Goal: Task Accomplishment & Management: Use online tool/utility

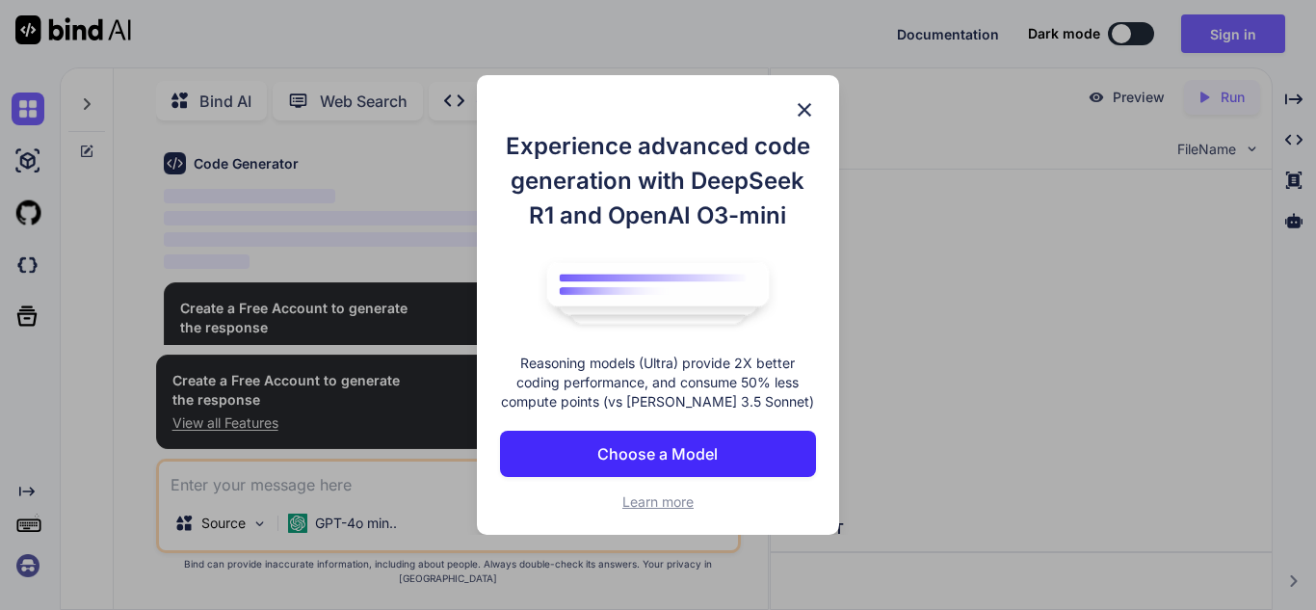
scroll to position [133, 0]
type textarea "x"
click at [807, 100] on img at bounding box center [804, 109] width 23 height 23
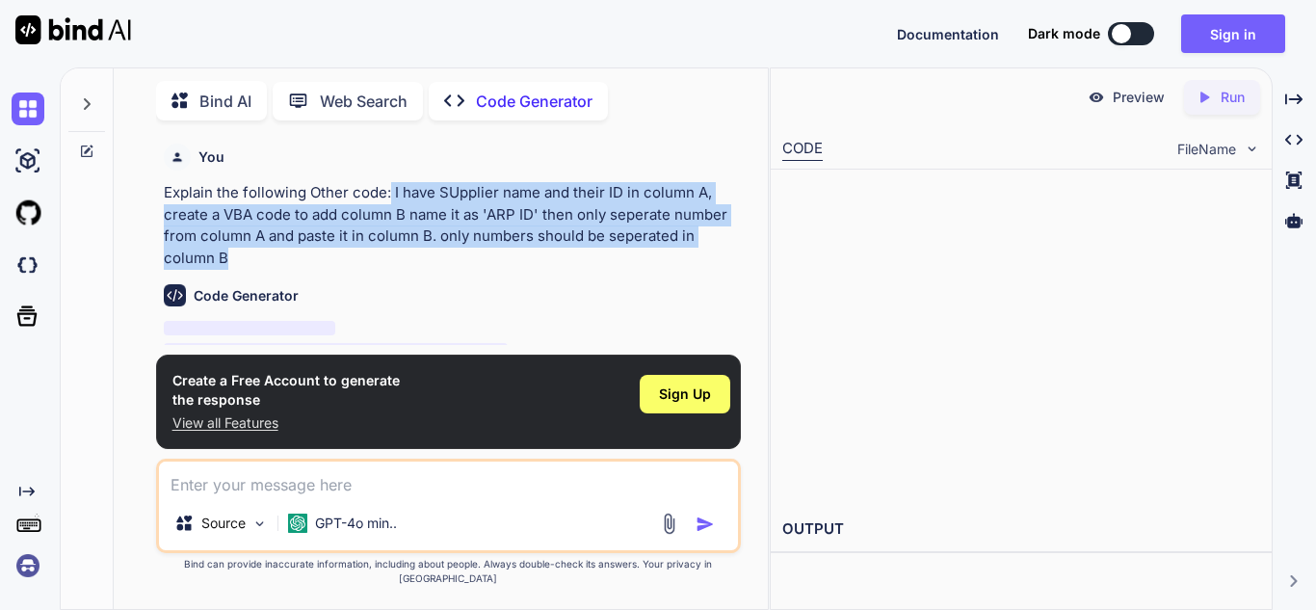
drag, startPoint x: 390, startPoint y: 189, endPoint x: 496, endPoint y: 259, distance: 127.2
click at [496, 259] on p "Explain the following Other code: I have SUpplier name and their ID in column A…" at bounding box center [450, 225] width 573 height 87
copy p "I have SUpplier name and their ID in column A, create a VBA code to add column …"
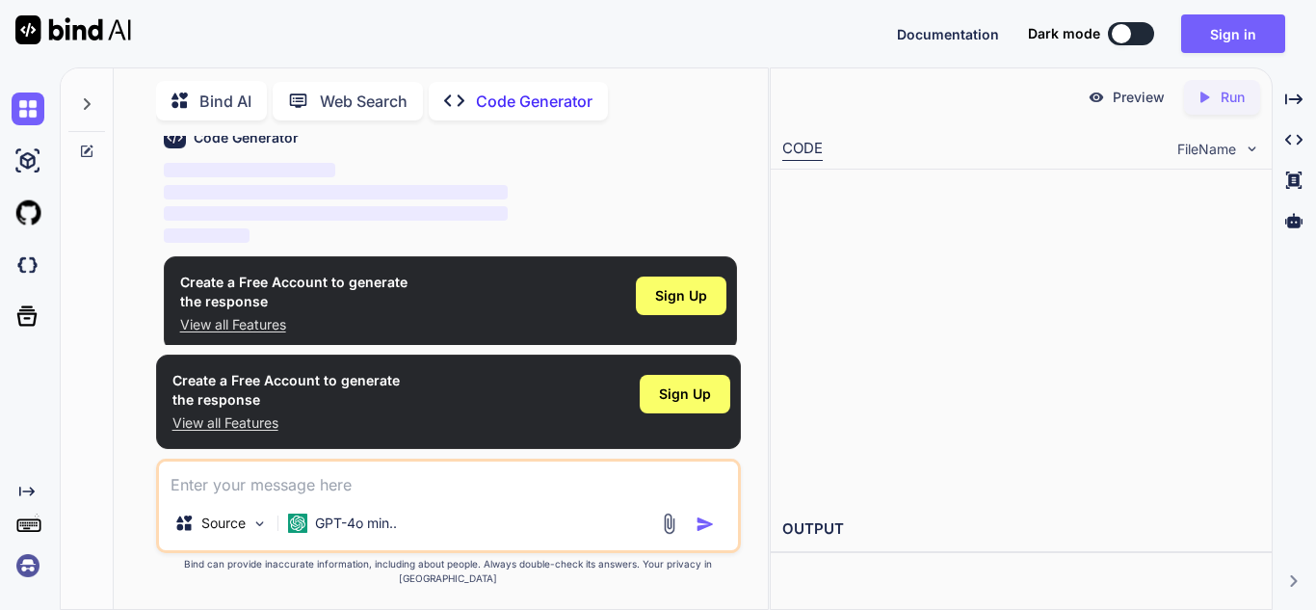
scroll to position [159, 0]
click at [249, 496] on textarea at bounding box center [448, 479] width 579 height 35
paste textarea "I have SUpplier name and their ID in column A, create a VBA code to add column …"
type textarea "I have SUpplier name and their ID in column A, create a VBA code to add column …"
type textarea "x"
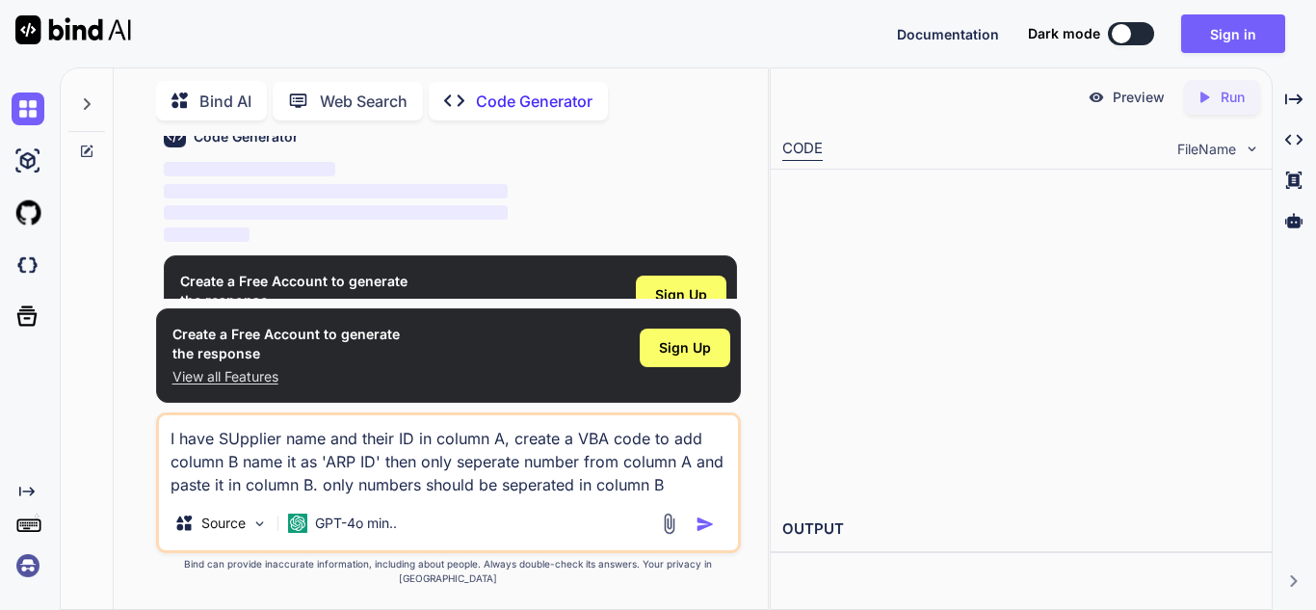
type textarea "I have SUpplier name and their ID in column A, create a VBA code to add column …"
click at [704, 527] on div at bounding box center [690, 524] width 65 height 22
click at [696, 534] on img "button" at bounding box center [705, 524] width 19 height 19
click at [702, 534] on img "button" at bounding box center [705, 524] width 19 height 19
click at [360, 533] on p "GPT-4o min.." at bounding box center [356, 523] width 82 height 19
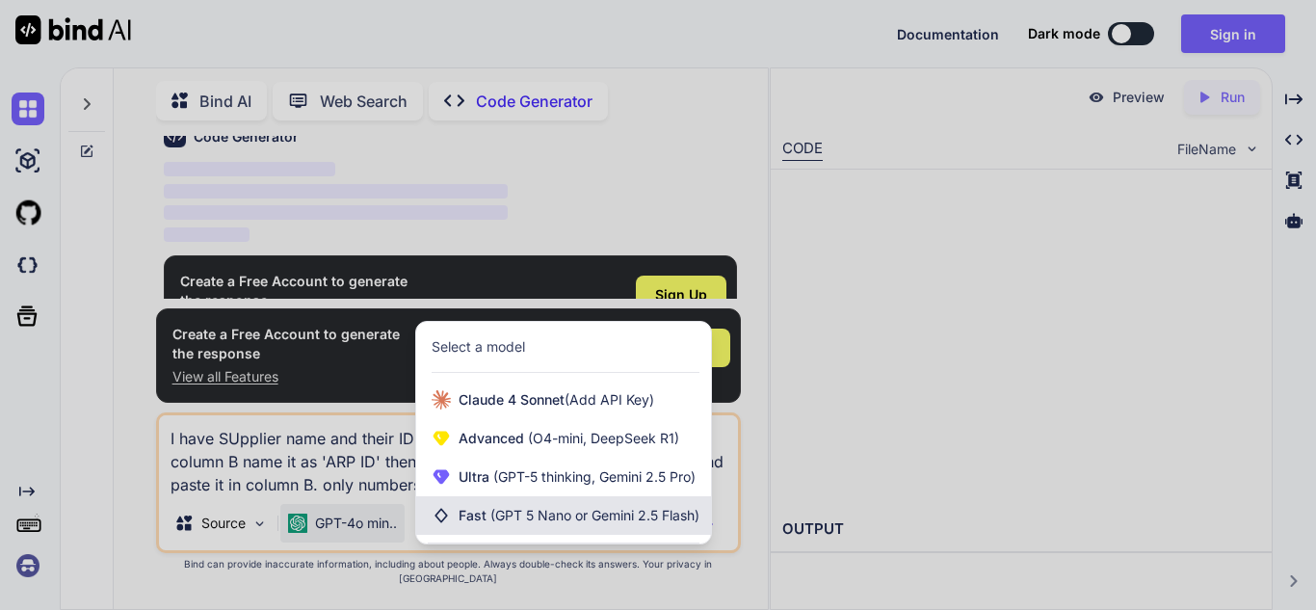
click at [471, 525] on span "Fast (GPT 5 Nano or Gemini 2.5 Flash)" at bounding box center [579, 515] width 241 height 19
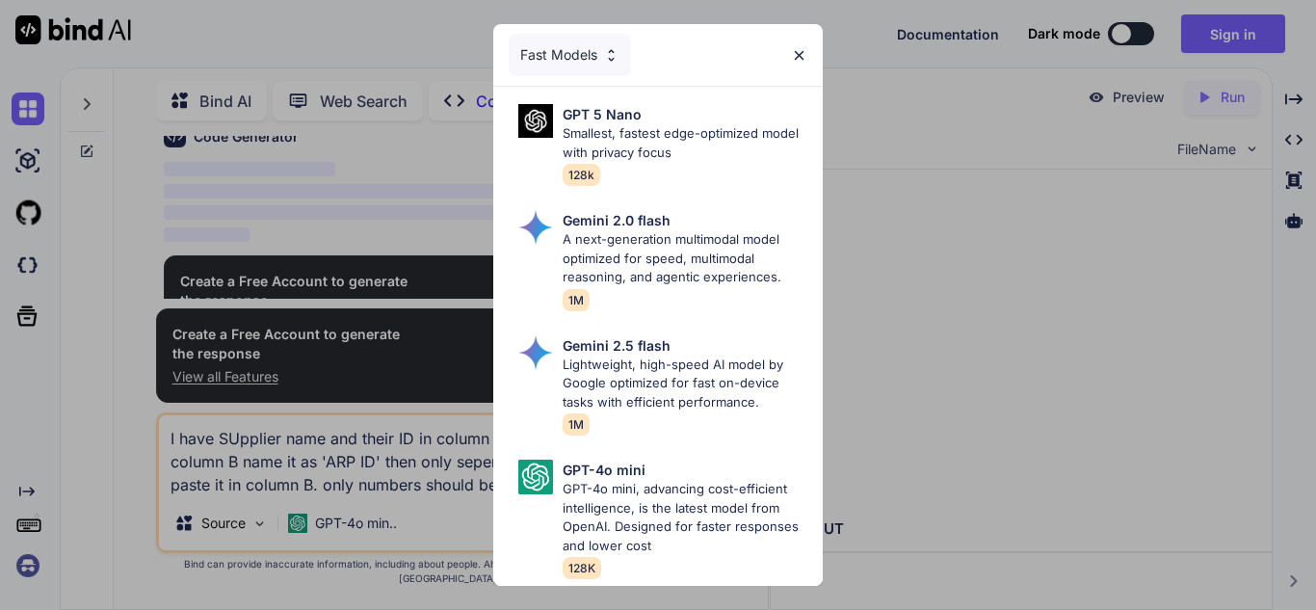
click at [794, 49] on img at bounding box center [799, 55] width 16 height 16
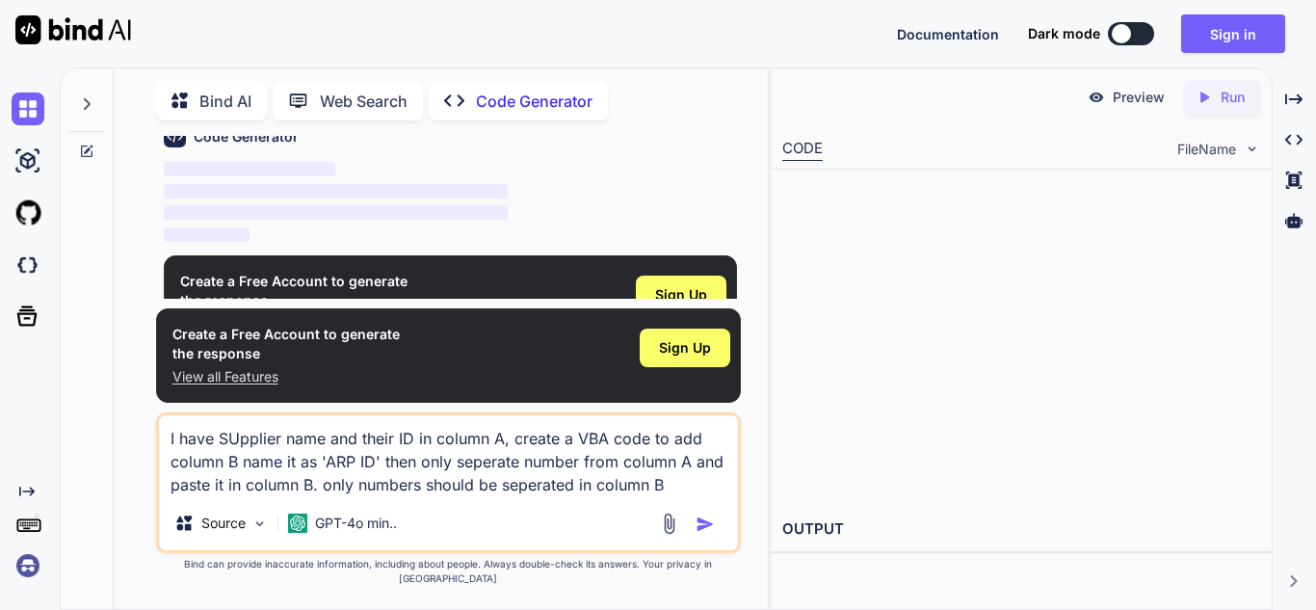
click at [696, 532] on img "button" at bounding box center [705, 524] width 19 height 19
click at [702, 534] on img "button" at bounding box center [705, 524] width 19 height 19
click at [508, 103] on p "Code Generator" at bounding box center [534, 101] width 117 height 23
type textarea "x"
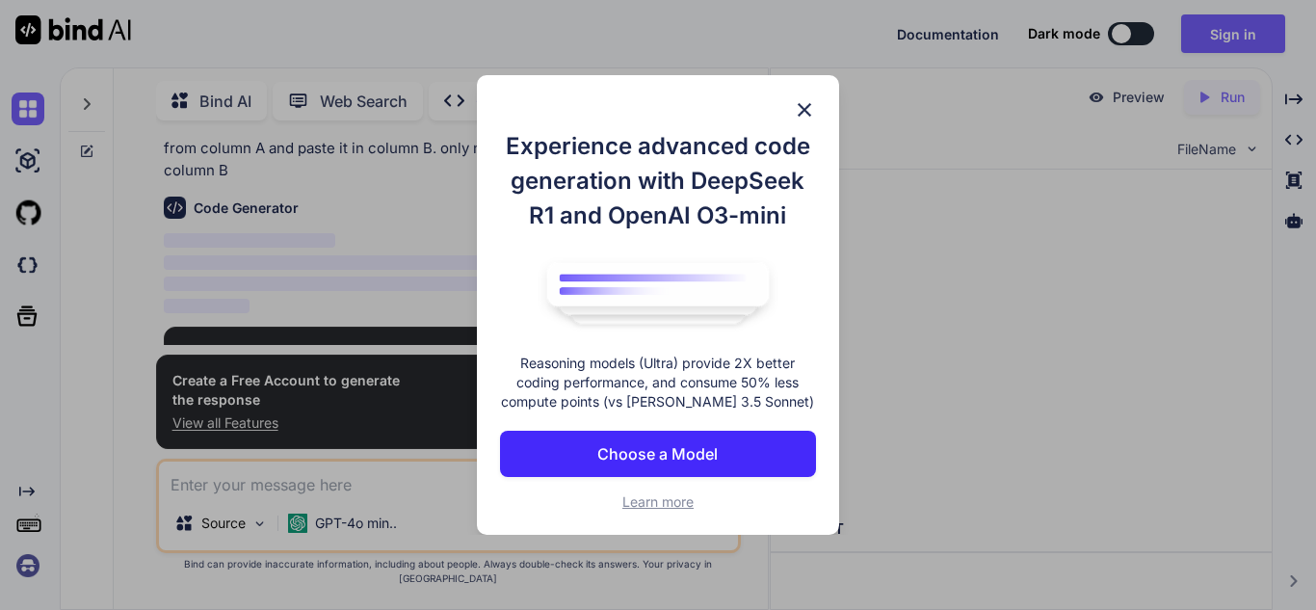
scroll to position [133, 0]
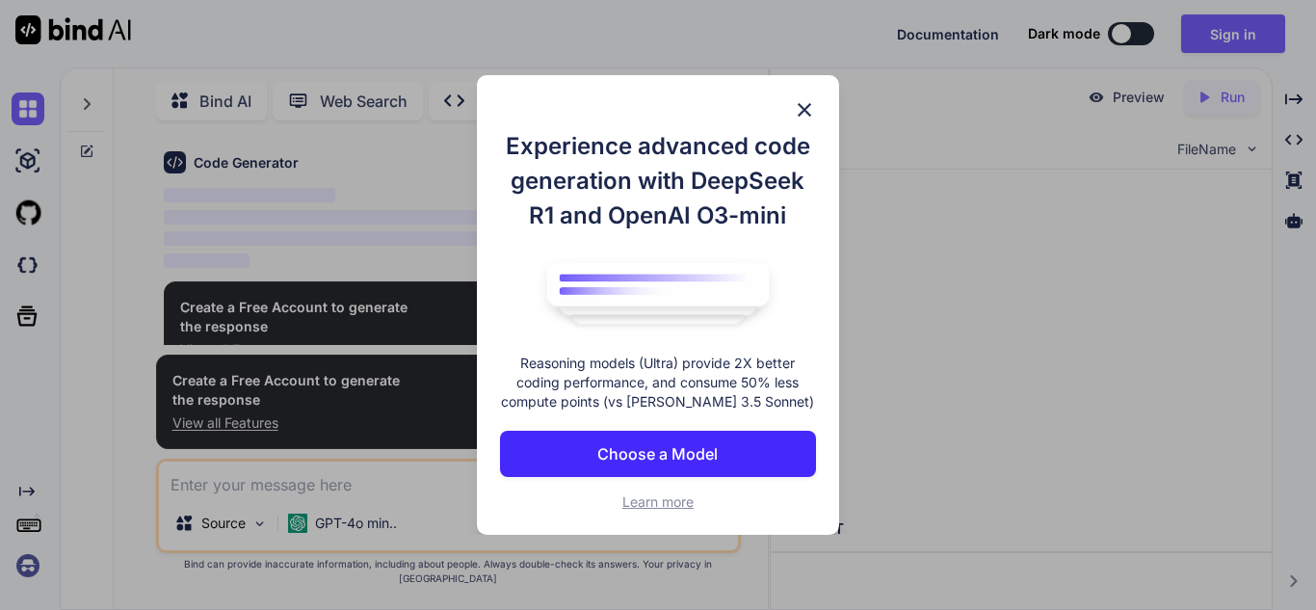
click at [676, 446] on p "Choose a Model" at bounding box center [657, 453] width 120 height 23
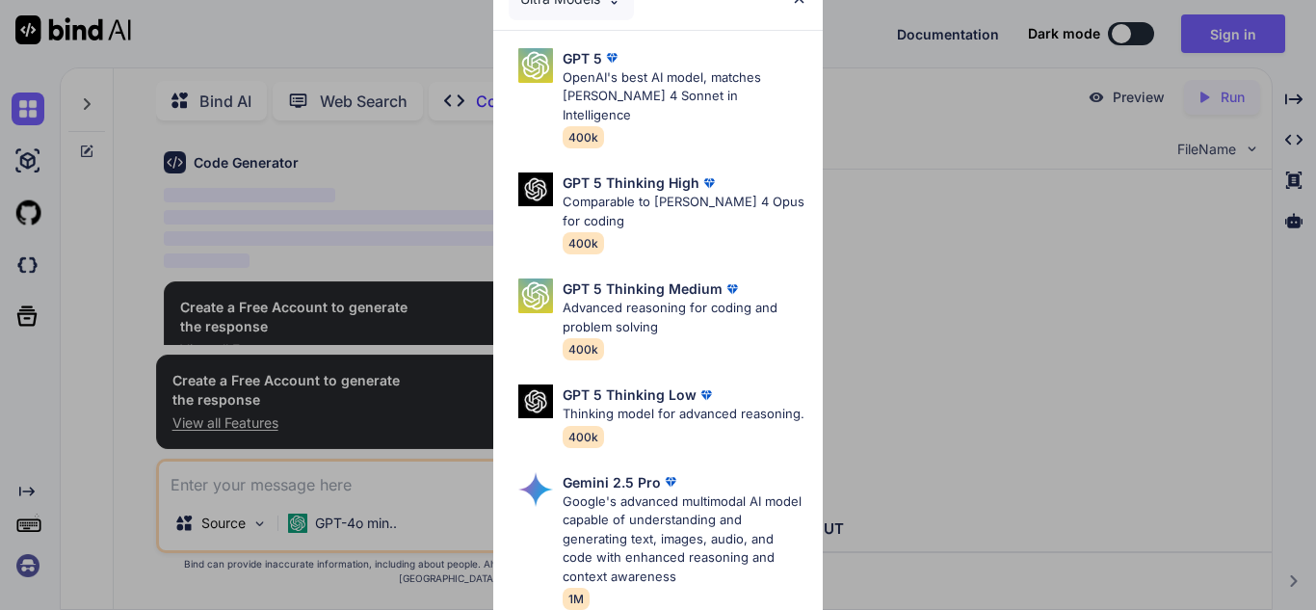
type textarea "x"
click at [689, 83] on p "OpenAI's best AI model, matches Claude 4 Sonnet in Intelligence" at bounding box center [685, 96] width 245 height 57
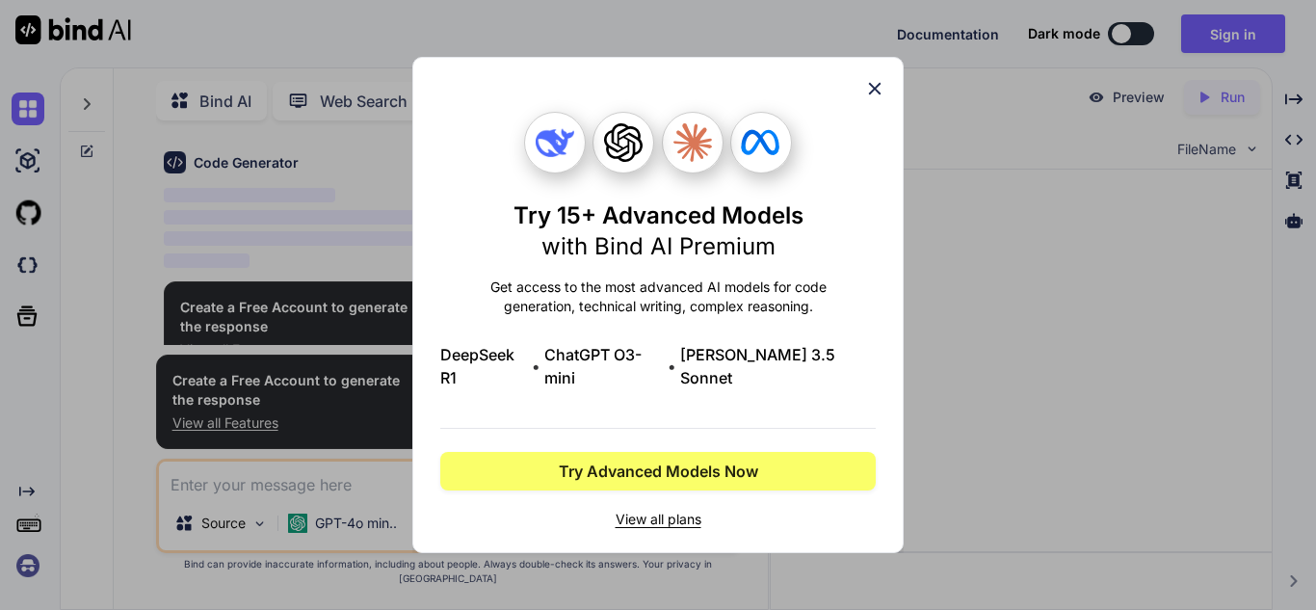
click at [875, 95] on icon at bounding box center [875, 89] width 13 height 13
